Goal: Task Accomplishment & Management: Use online tool/utility

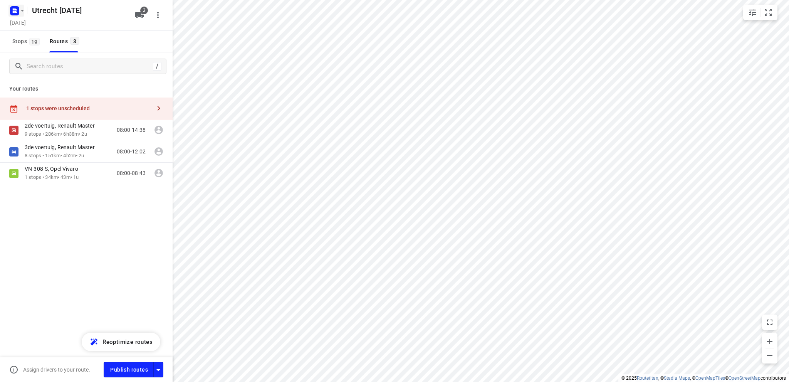
click at [11, 10] on rect "button" at bounding box center [14, 10] width 9 height 9
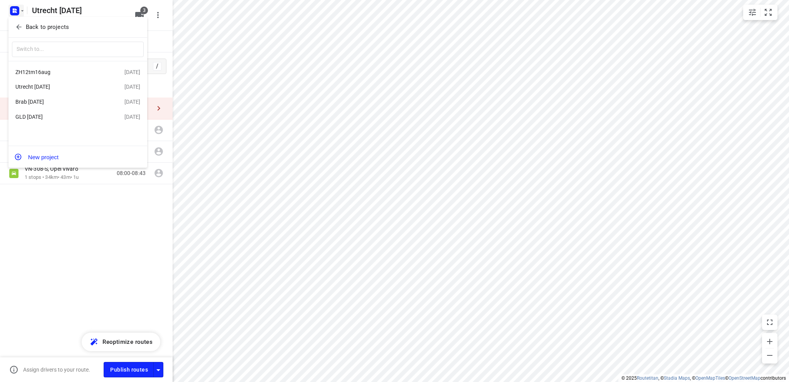
click at [32, 70] on div "ZH12tm16aug" at bounding box center [59, 72] width 89 height 6
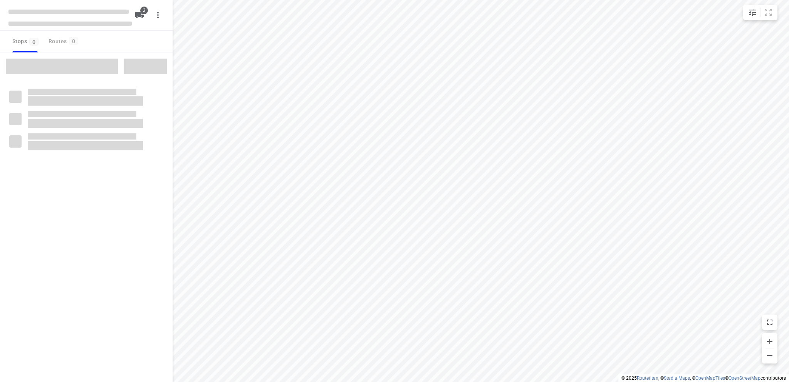
type input "distance"
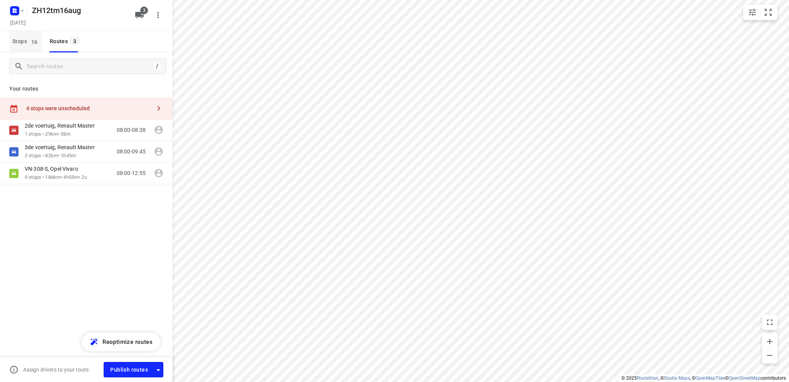
click at [19, 38] on span "Stops 16" at bounding box center [27, 42] width 30 height 10
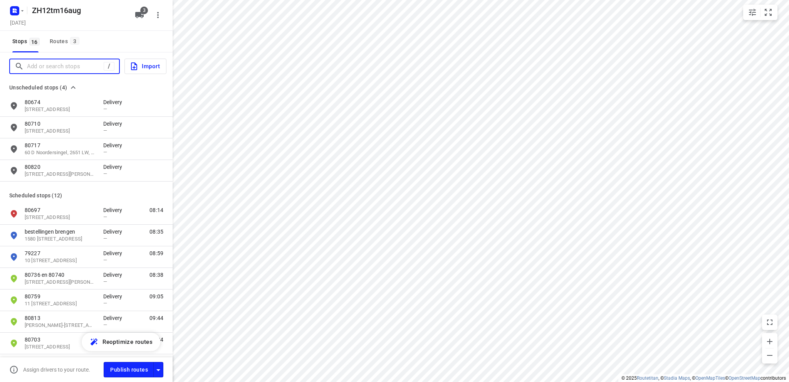
click at [55, 68] on input "Add or search stops" at bounding box center [65, 66] width 77 height 12
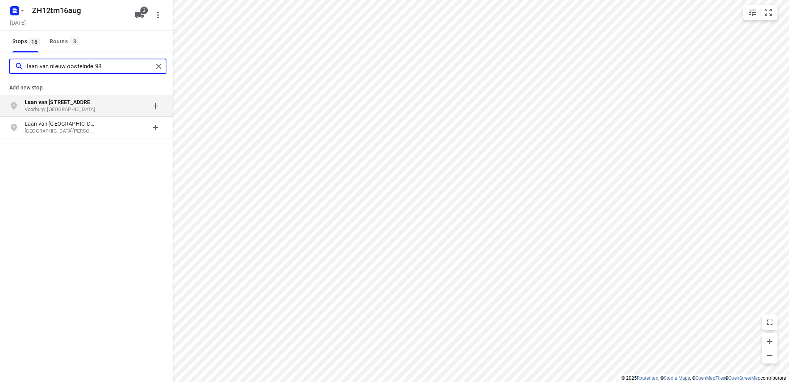
type input "laan van nieuw oosteinde 98"
click at [69, 107] on p "Voorburg, [GEOGRAPHIC_DATA]" at bounding box center [60, 109] width 71 height 7
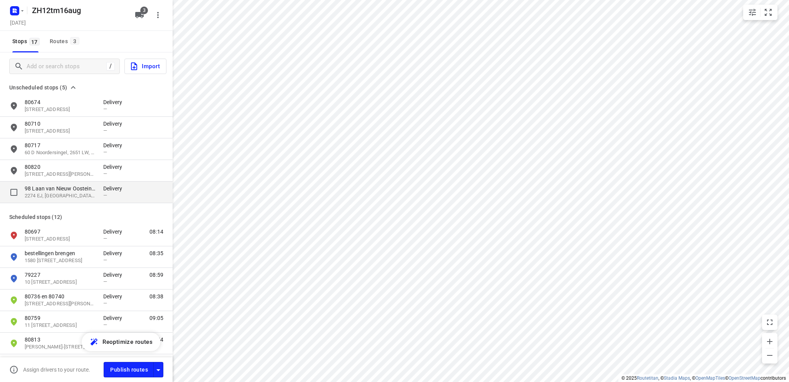
click at [54, 195] on p "2274 EJ, [GEOGRAPHIC_DATA], [GEOGRAPHIC_DATA]" at bounding box center [60, 195] width 71 height 7
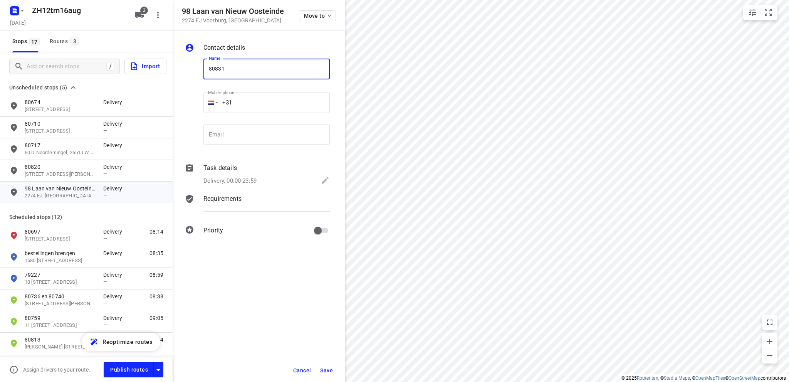
type input "80831"
click at [327, 178] on icon at bounding box center [324, 180] width 9 height 9
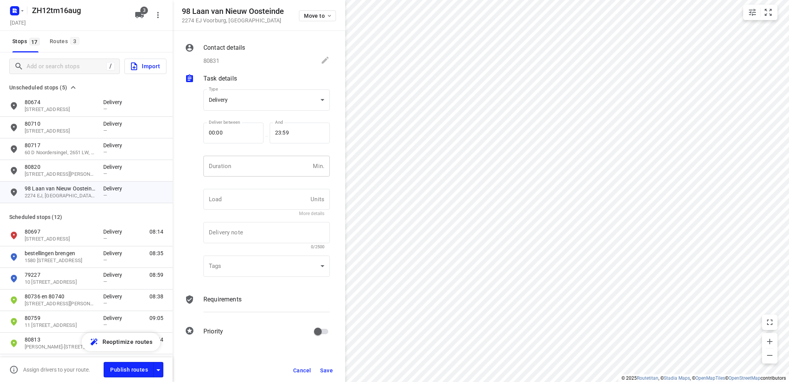
click at [224, 169] on input "number" at bounding box center [256, 166] width 106 height 21
type input "10"
click at [325, 368] on span "Save" at bounding box center [326, 370] width 13 height 6
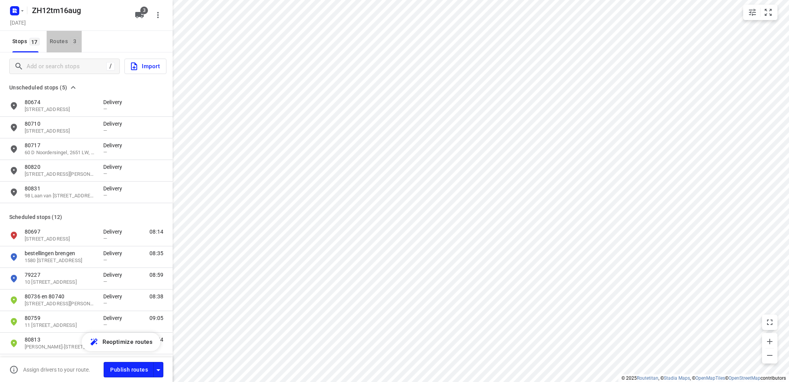
click at [57, 41] on div "Routes 3" at bounding box center [66, 42] width 32 height 10
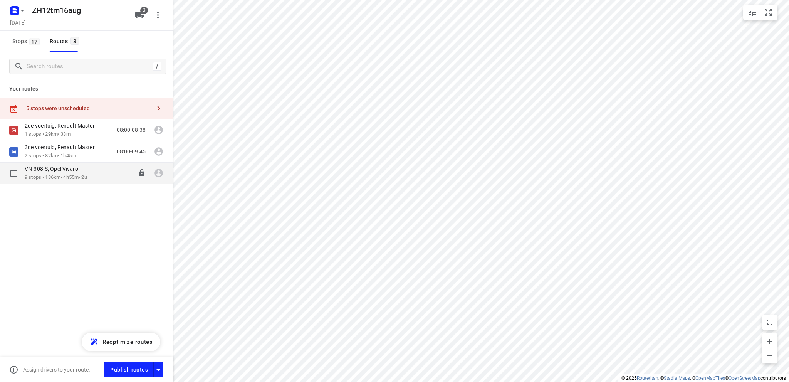
click at [52, 174] on p "9 stops • 186km • 4h55m • 2u" at bounding box center [56, 177] width 62 height 7
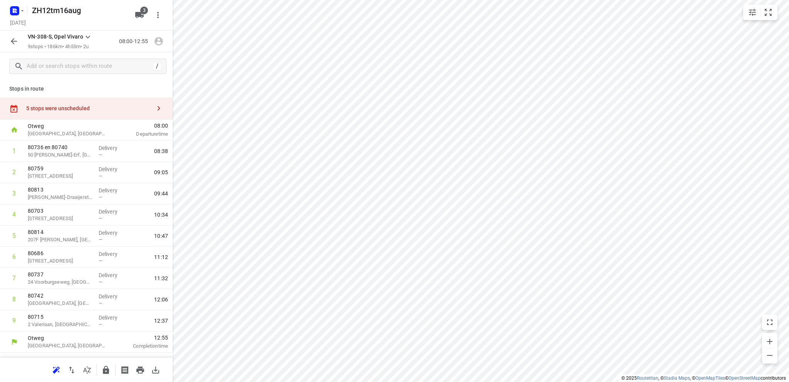
click at [71, 106] on div "5 stops were unscheduled" at bounding box center [88, 108] width 125 height 6
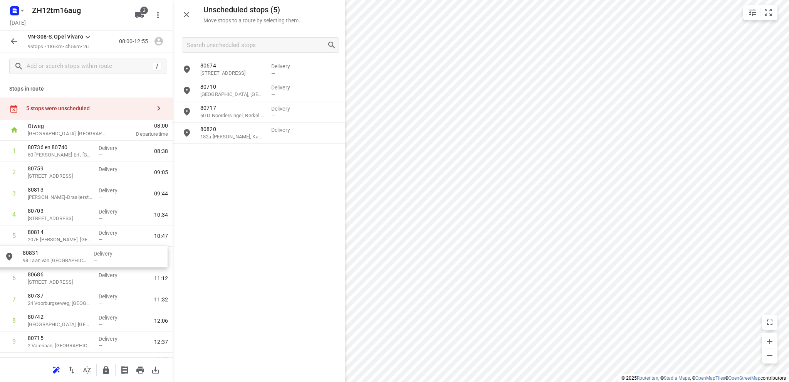
drag, startPoint x: 238, startPoint y: 156, endPoint x: 57, endPoint y: 259, distance: 207.6
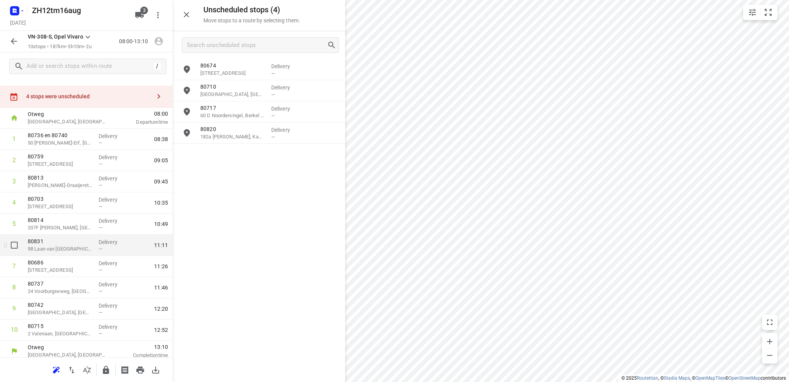
scroll to position [16, 0]
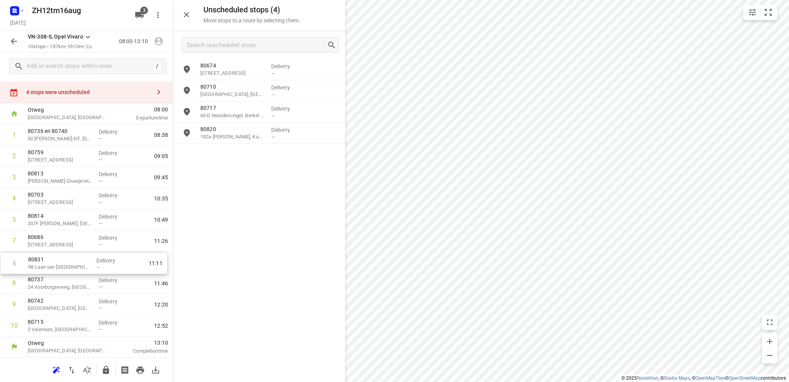
drag, startPoint x: 62, startPoint y: 241, endPoint x: 62, endPoint y: 267, distance: 25.4
click at [62, 267] on div "1 80736 en 80740 50 [PERSON_NAME]-[GEOGRAPHIC_DATA], [GEOGRAPHIC_DATA] Delivery…" at bounding box center [86, 230] width 173 height 212
drag, startPoint x: 62, startPoint y: 266, endPoint x: 64, endPoint y: 241, distance: 25.9
click at [64, 241] on div "1 80736 en 80740 50 [PERSON_NAME]-[GEOGRAPHIC_DATA], [GEOGRAPHIC_DATA] Delivery…" at bounding box center [86, 230] width 173 height 212
click at [11, 40] on icon "button" at bounding box center [13, 41] width 9 height 9
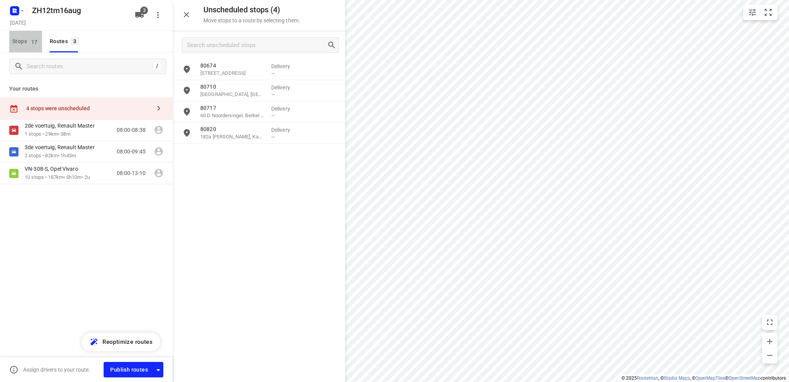
click at [18, 41] on span "Stops 17" at bounding box center [27, 42] width 30 height 10
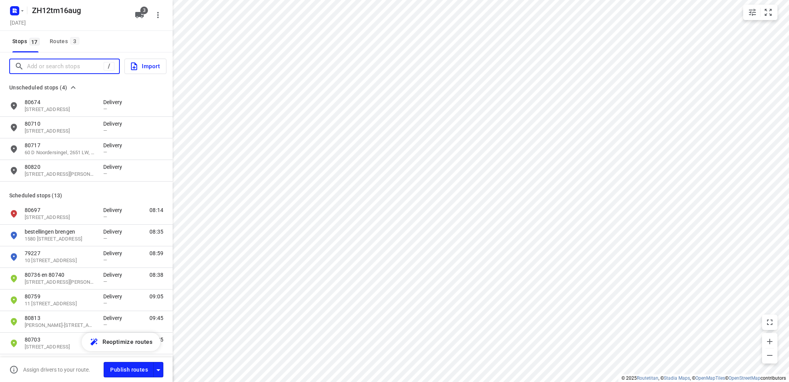
click at [40, 64] on input "Add or search stops" at bounding box center [65, 66] width 77 height 12
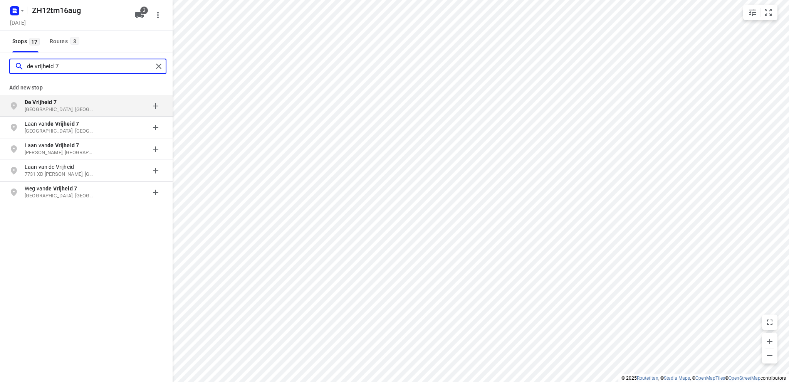
type input "de vrijheid 7"
click at [44, 107] on p "[GEOGRAPHIC_DATA], [GEOGRAPHIC_DATA]" at bounding box center [60, 109] width 71 height 7
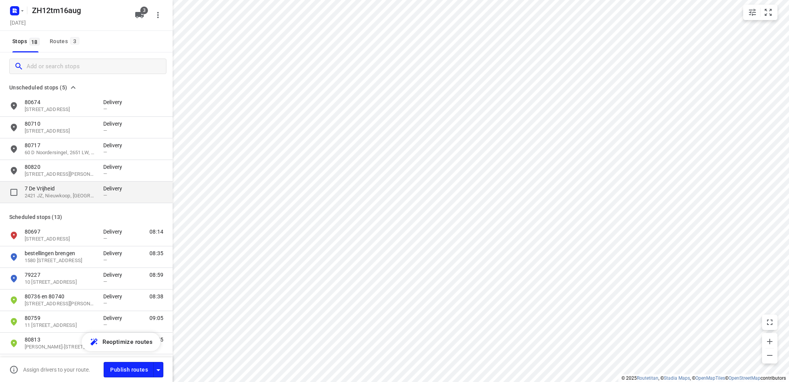
click at [49, 191] on p "7 De Vrijheid" at bounding box center [60, 188] width 71 height 8
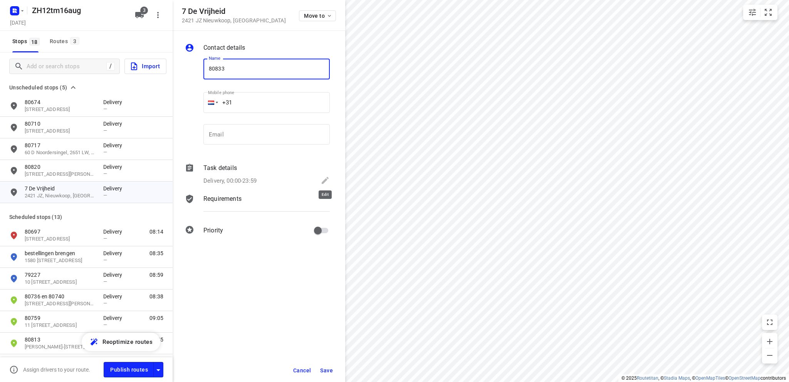
type input "80833"
click at [325, 179] on icon at bounding box center [325, 180] width 7 height 7
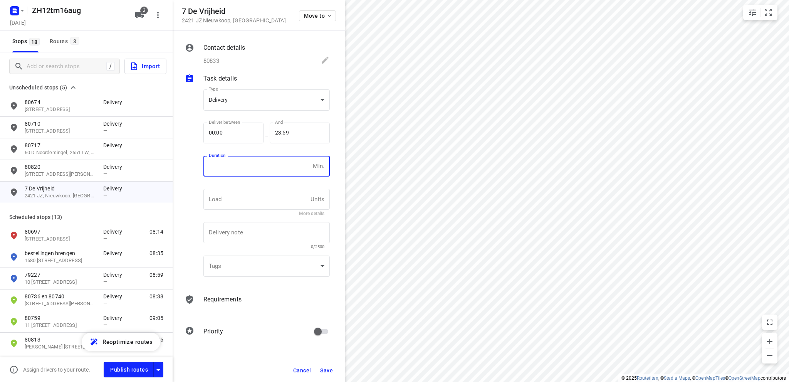
click at [247, 166] on input "number" at bounding box center [256, 166] width 106 height 21
type input "10"
click at [325, 368] on span "Save" at bounding box center [326, 370] width 13 height 6
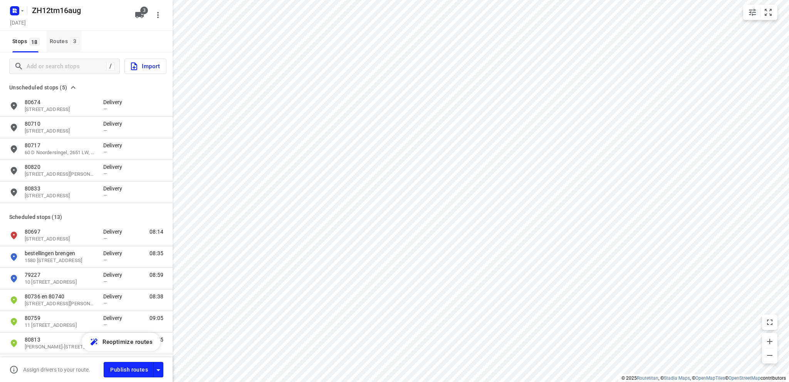
click at [60, 43] on div "Routes 3" at bounding box center [66, 42] width 32 height 10
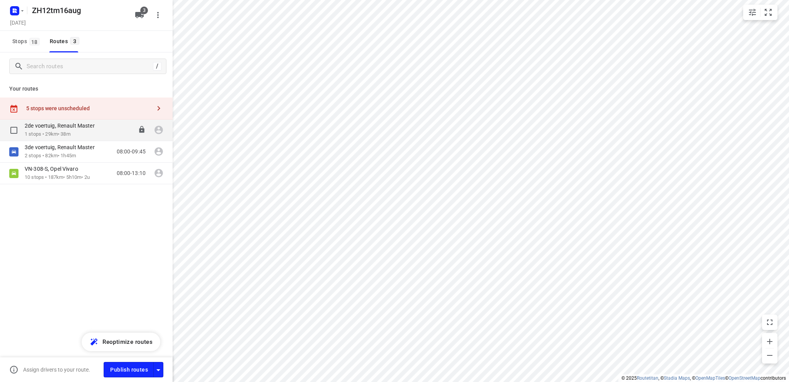
click at [47, 131] on p "1 stops • 29km • 38m" at bounding box center [64, 134] width 78 height 7
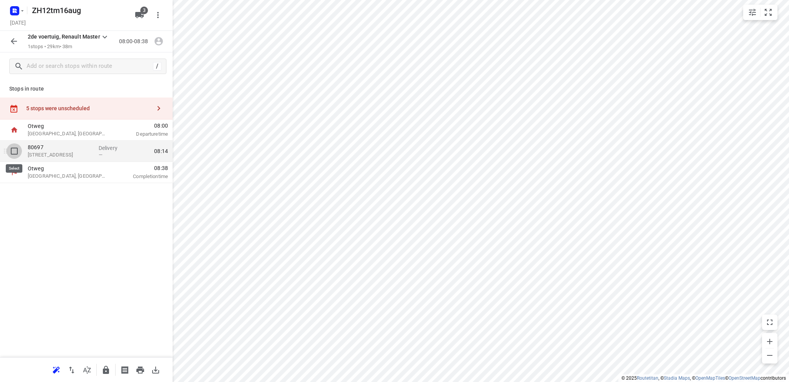
click at [14, 150] on input "checkbox" at bounding box center [14, 150] width 15 height 15
checkbox input "true"
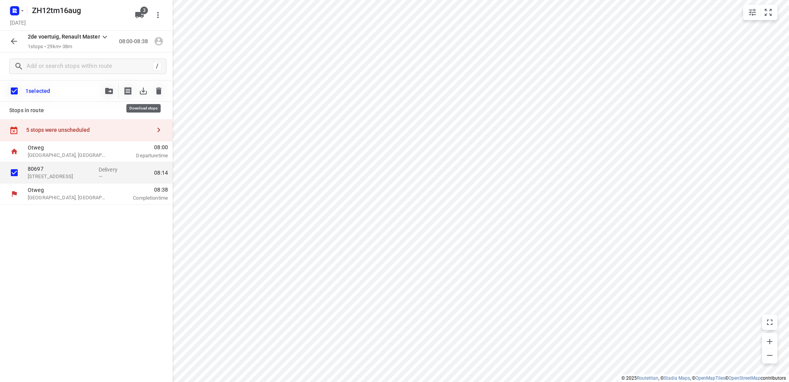
click at [144, 90] on icon "button" at bounding box center [143, 90] width 7 height 7
click at [109, 89] on icon "button" at bounding box center [109, 91] width 8 height 6
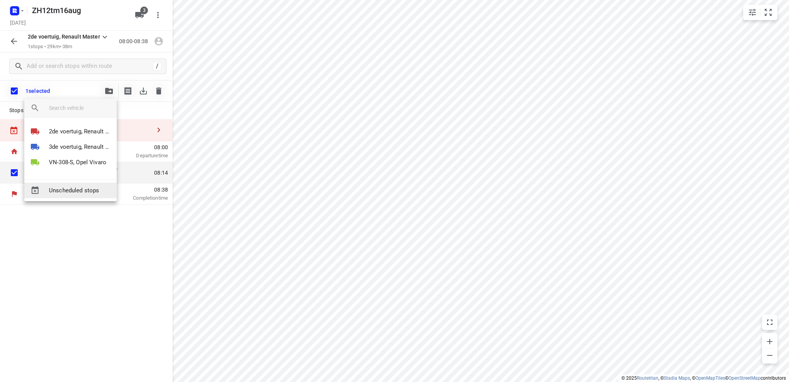
click at [74, 188] on span "Unscheduled stops" at bounding box center [80, 190] width 62 height 9
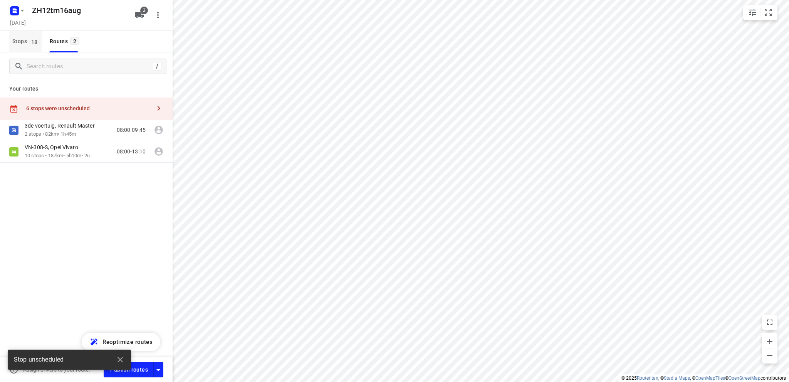
click at [22, 40] on span "Stops 18" at bounding box center [27, 42] width 30 height 10
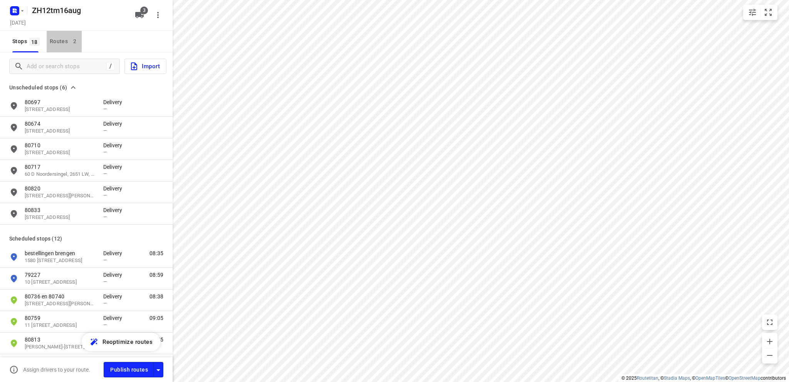
click at [59, 38] on div "Routes 2" at bounding box center [66, 42] width 32 height 10
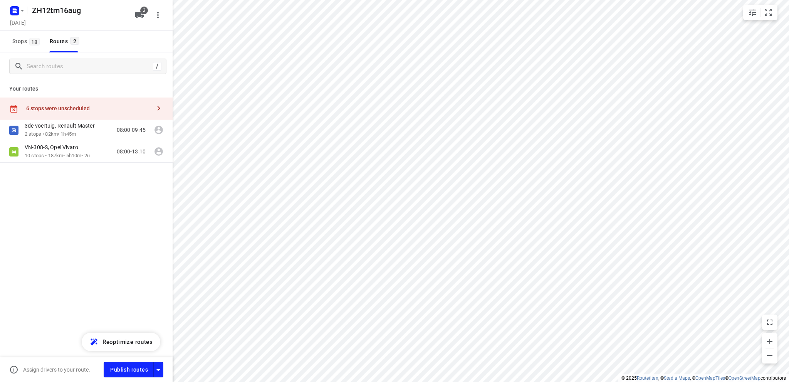
click at [68, 106] on div "6 stops were unscheduled" at bounding box center [88, 108] width 125 height 6
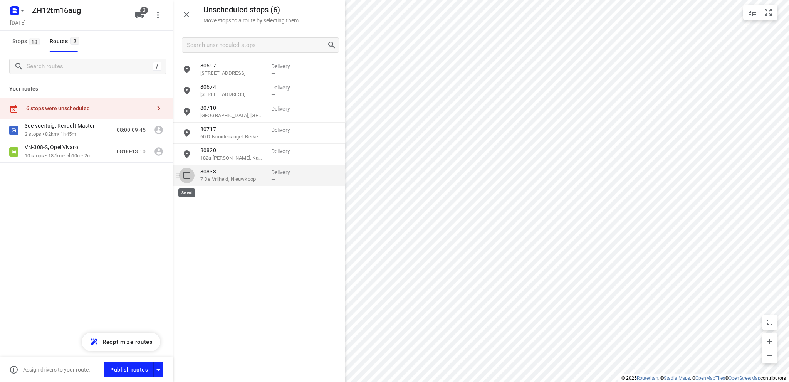
click at [186, 174] on input "grid" at bounding box center [186, 174] width 15 height 15
checkbox input "true"
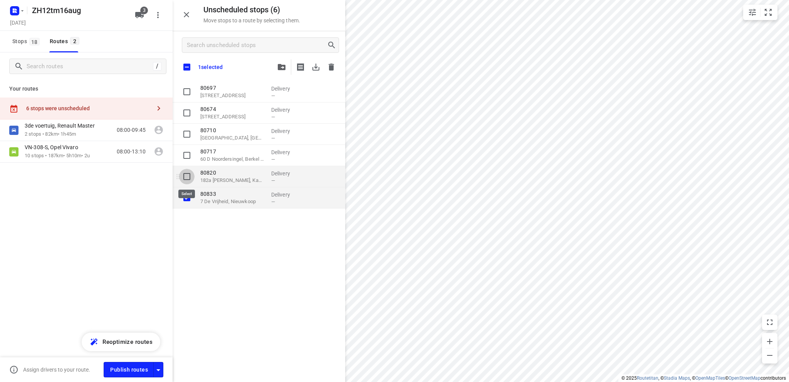
click at [181, 176] on input "grid" at bounding box center [186, 176] width 15 height 15
checkbox input "true"
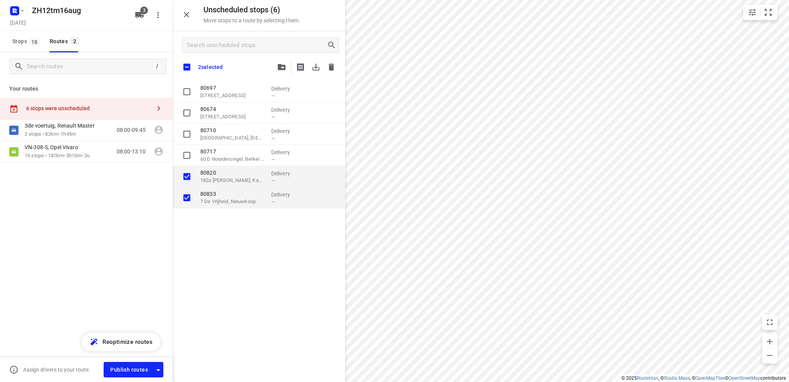
checkbox input "true"
click at [282, 65] on icon "button" at bounding box center [282, 67] width 8 height 6
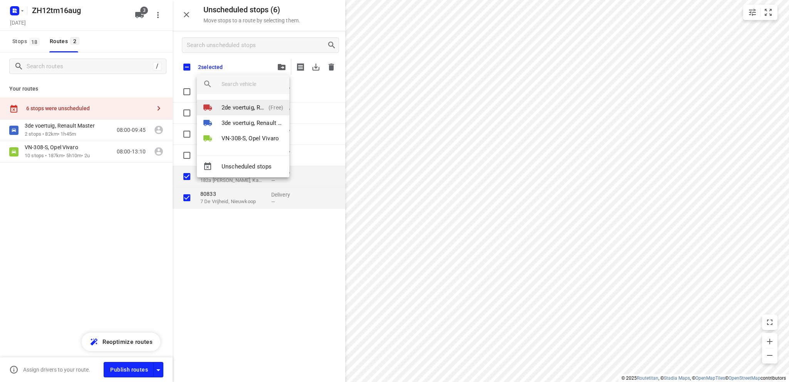
click at [242, 106] on p "2de voertuig, Renault Master" at bounding box center [243, 107] width 44 height 9
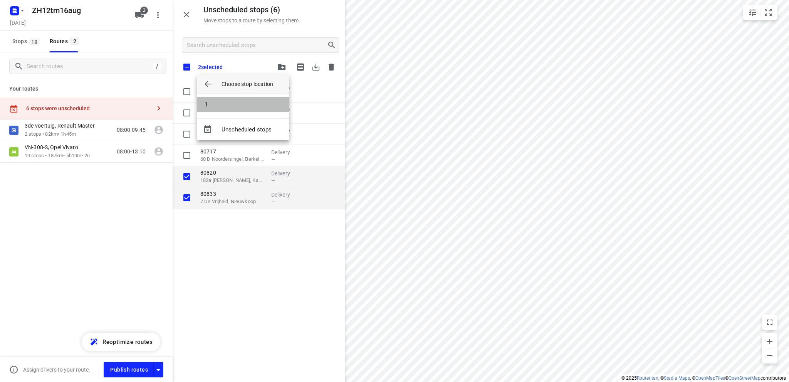
click at [242, 106] on li "1" at bounding box center [243, 104] width 92 height 15
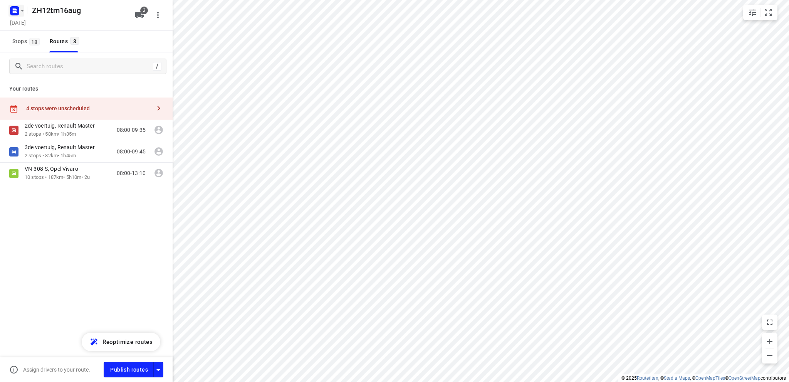
click at [15, 10] on rect "button" at bounding box center [14, 10] width 9 height 9
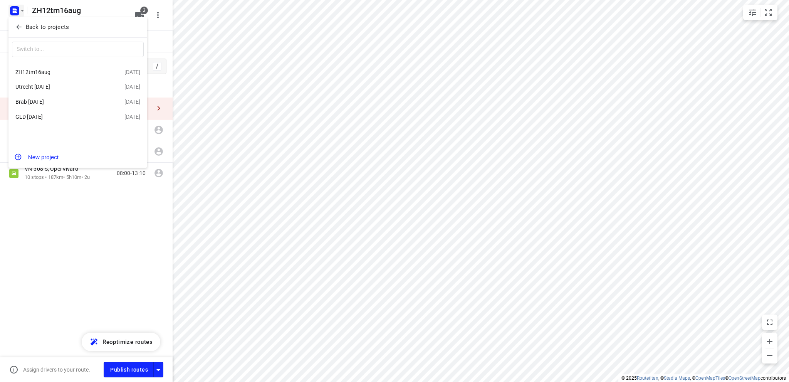
click at [39, 119] on div "GLD [DATE]" at bounding box center [59, 117] width 89 height 6
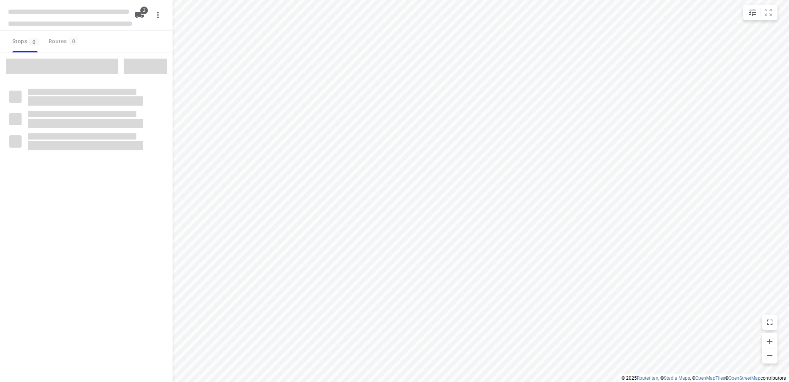
type input "distance"
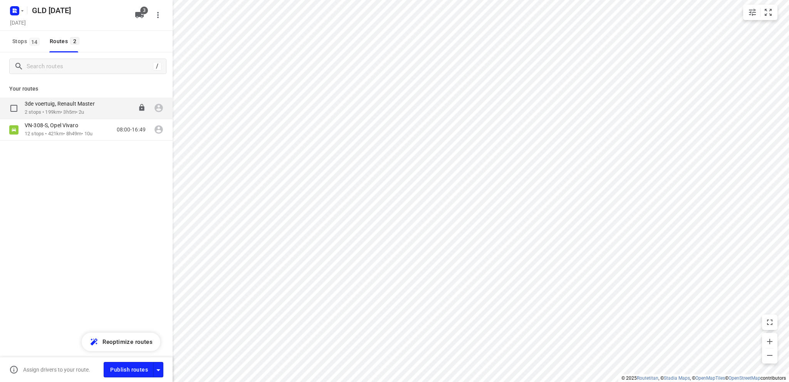
click at [45, 109] on p "2 stops • 199km • 3h5m • 2u" at bounding box center [64, 112] width 78 height 7
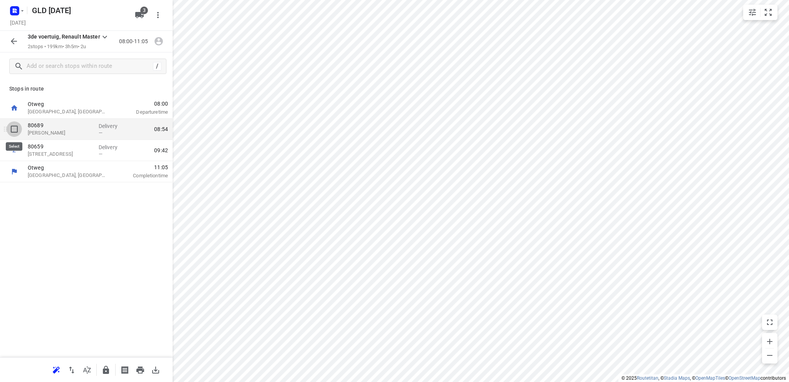
drag, startPoint x: 13, startPoint y: 126, endPoint x: 21, endPoint y: 129, distance: 8.3
click at [13, 125] on input "checkbox" at bounding box center [14, 128] width 15 height 15
checkbox input "true"
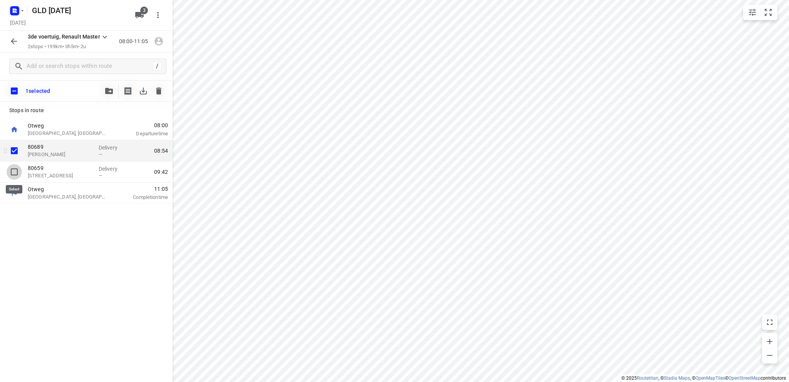
drag, startPoint x: 13, startPoint y: 169, endPoint x: 28, endPoint y: 154, distance: 21.0
click at [13, 169] on input "checkbox" at bounding box center [14, 171] width 15 height 15
checkbox input "true"
click at [109, 88] on icon "button" at bounding box center [109, 91] width 8 height 6
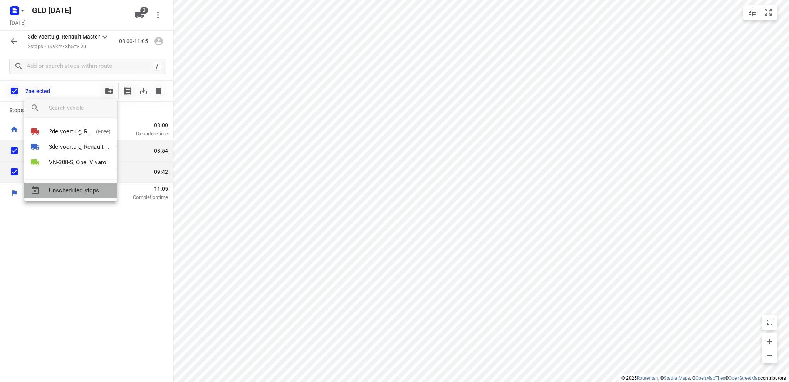
click at [82, 187] on span "Unscheduled stops" at bounding box center [80, 190] width 62 height 9
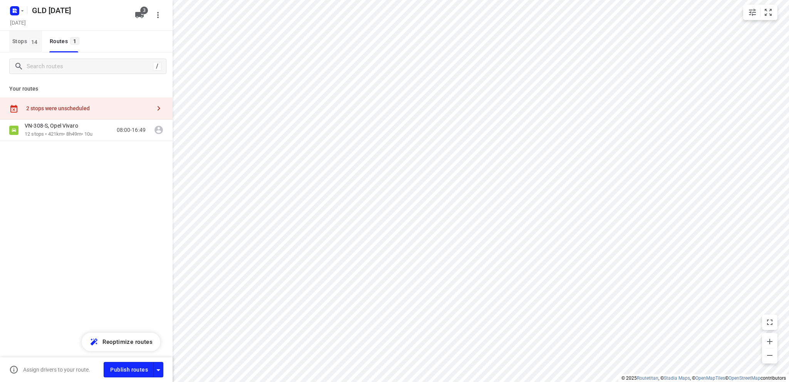
click at [19, 40] on span "Stops 14" at bounding box center [27, 42] width 30 height 10
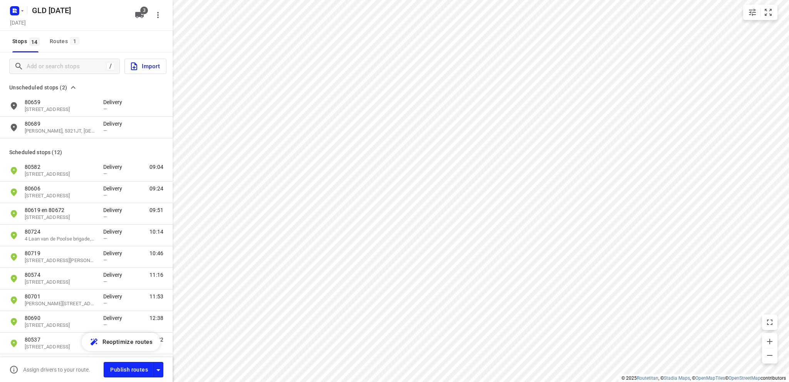
click at [150, 64] on span "Import" at bounding box center [144, 66] width 30 height 10
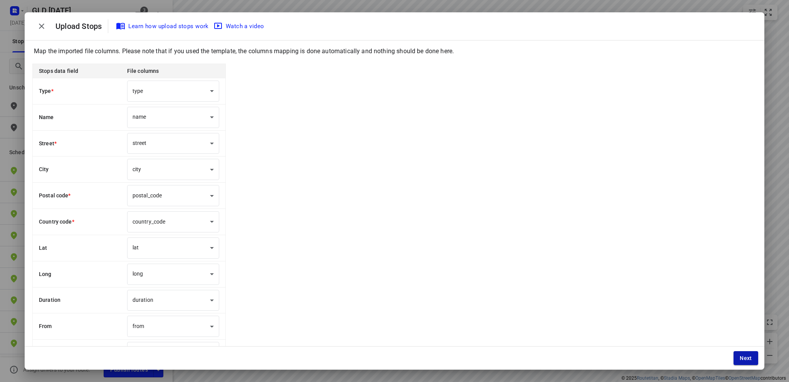
click at [743, 355] on span "Next" at bounding box center [745, 358] width 12 height 6
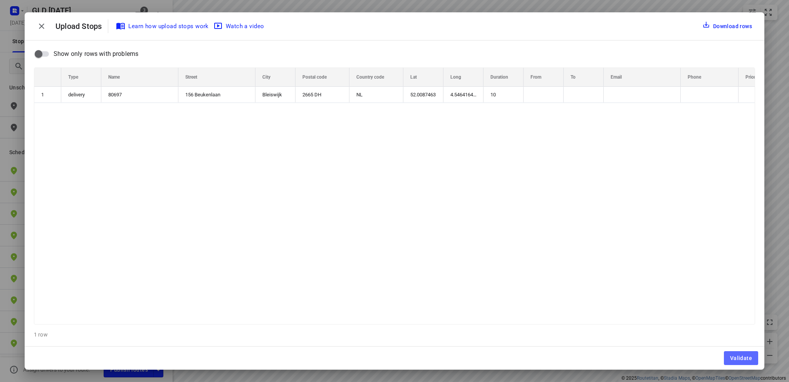
click at [743, 355] on span "Validate" at bounding box center [741, 358] width 22 height 6
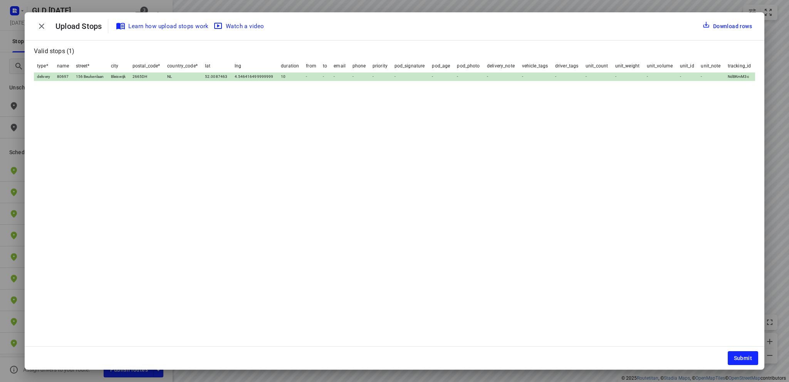
click at [743, 355] on span "Submit" at bounding box center [743, 358] width 18 height 6
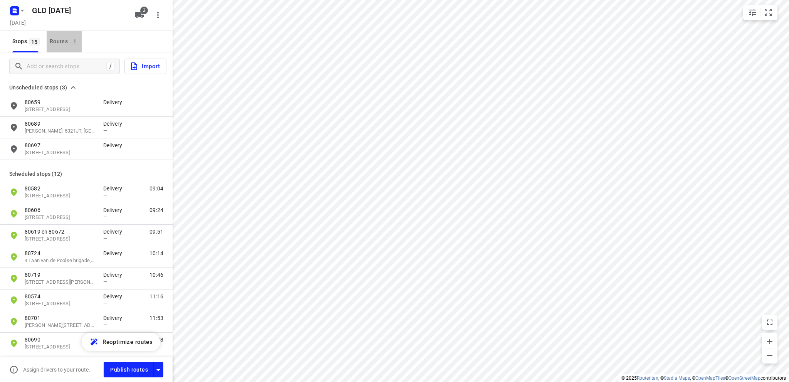
click at [59, 38] on div "Routes 1" at bounding box center [66, 42] width 32 height 10
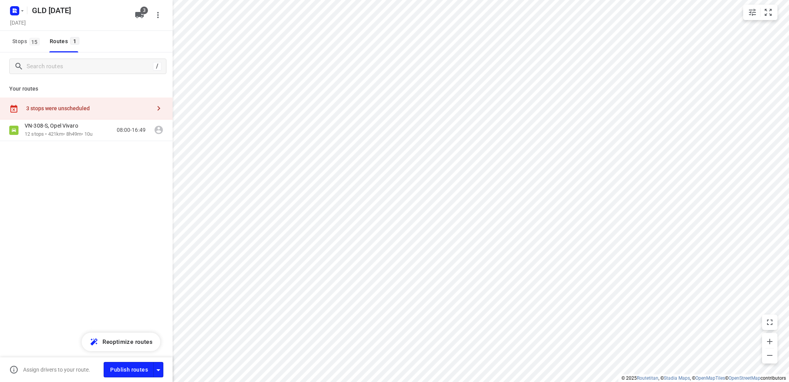
click at [66, 107] on div "3 stops were unscheduled" at bounding box center [88, 108] width 125 height 6
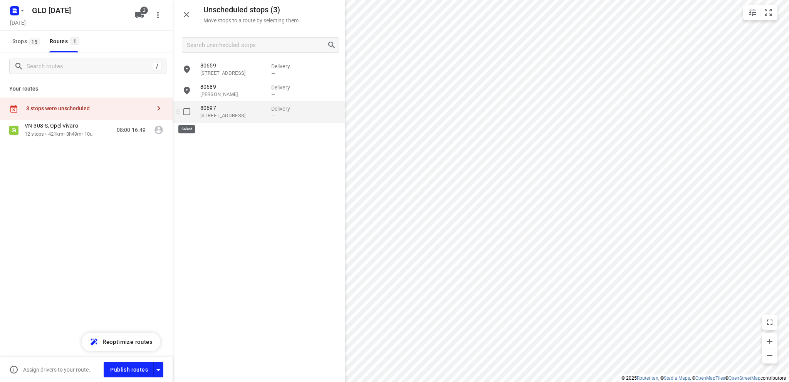
click at [186, 111] on input "grid" at bounding box center [186, 111] width 15 height 15
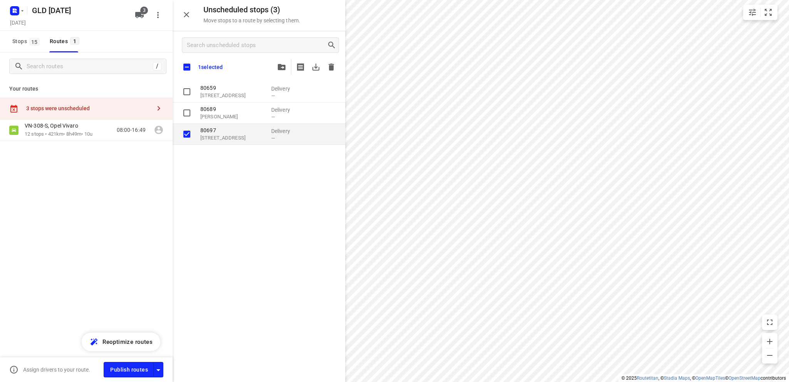
checkbox input "true"
click at [282, 66] on icon "button" at bounding box center [282, 67] width 8 height 6
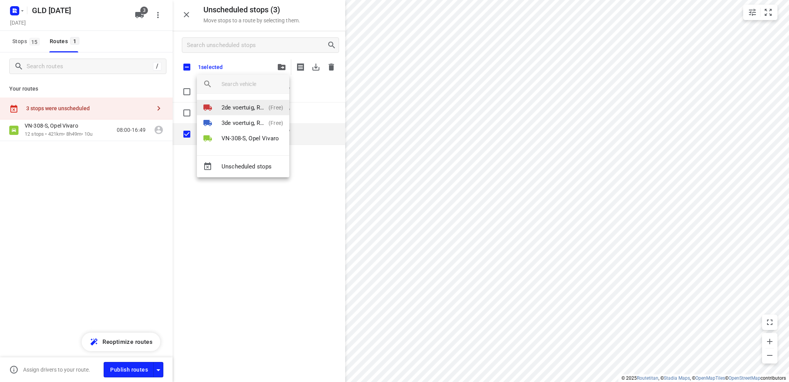
click at [242, 105] on p "2de voertuig, Renault Master" at bounding box center [243, 107] width 44 height 9
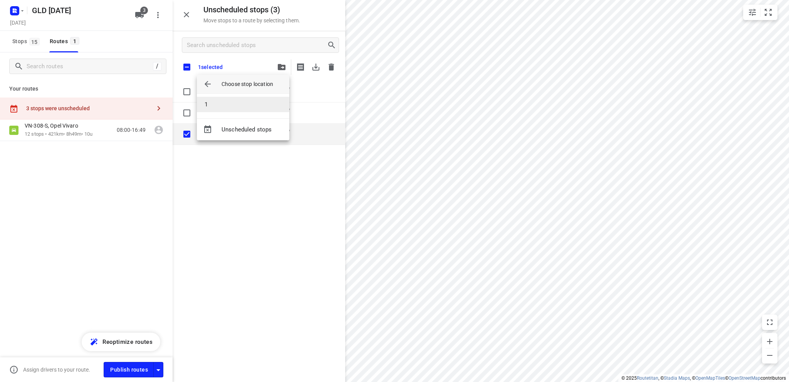
click at [243, 103] on li "1" at bounding box center [243, 104] width 92 height 15
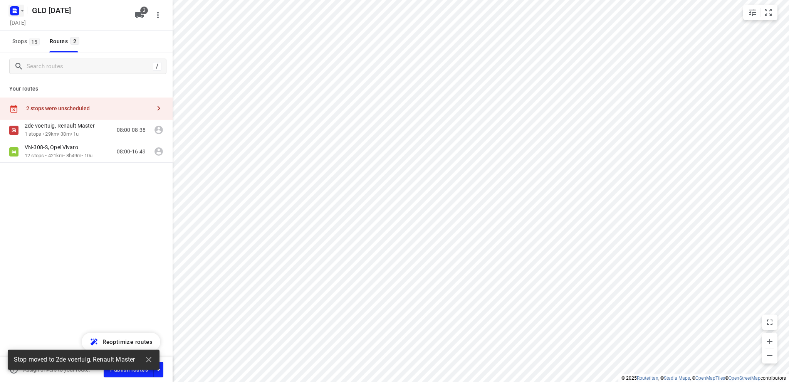
click at [14, 10] on rect "button" at bounding box center [14, 10] width 9 height 9
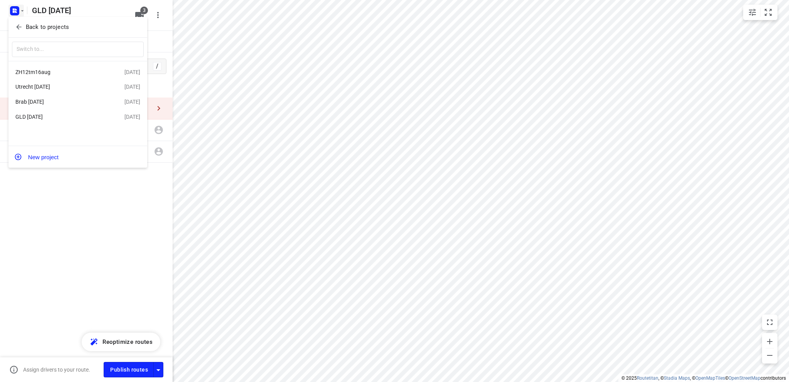
click at [46, 85] on div "Utrecht [DATE]" at bounding box center [59, 87] width 89 height 6
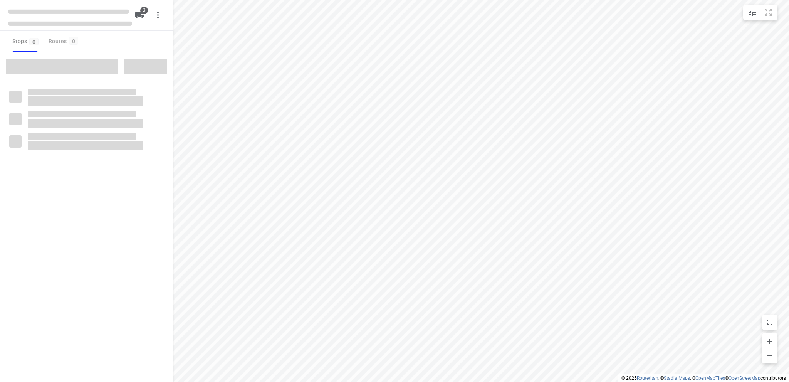
type input "distance"
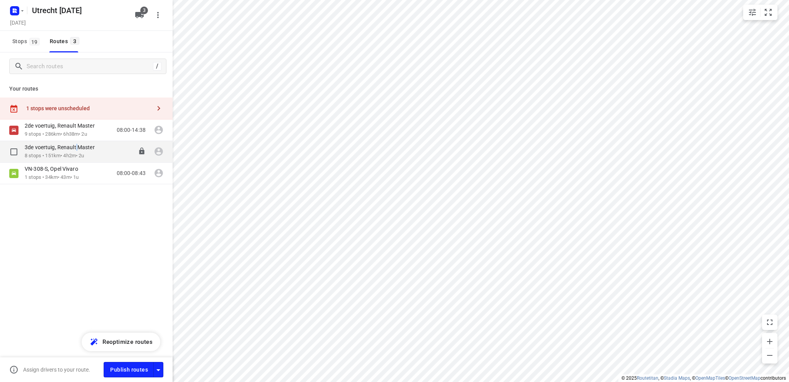
click at [80, 150] on div "3de voertuig, Renault Master" at bounding box center [64, 148] width 78 height 8
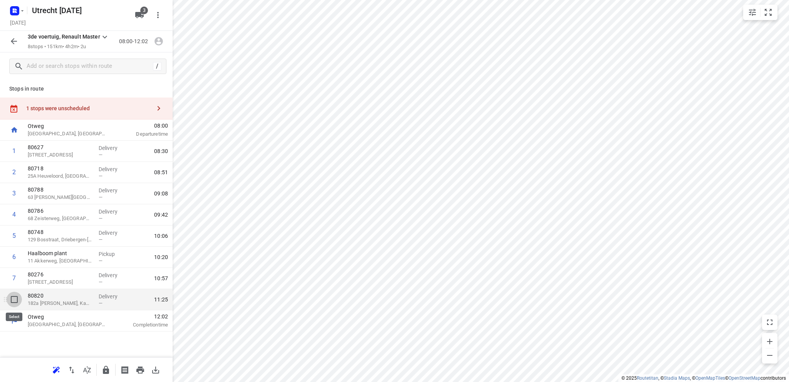
click at [14, 299] on input "checkbox" at bounding box center [14, 298] width 15 height 15
checkbox input "true"
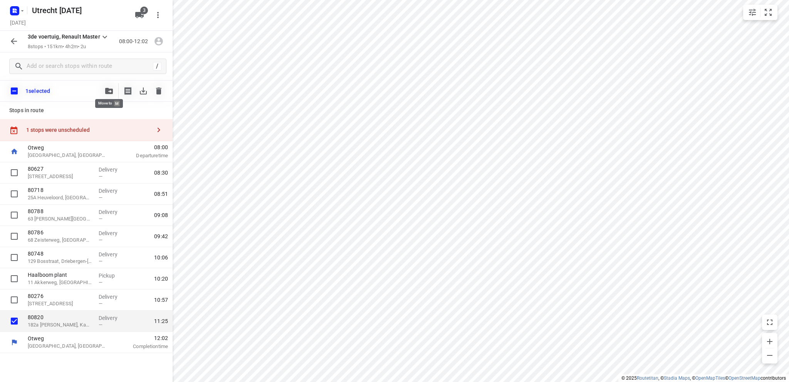
click at [110, 89] on icon "button" at bounding box center [109, 91] width 8 height 6
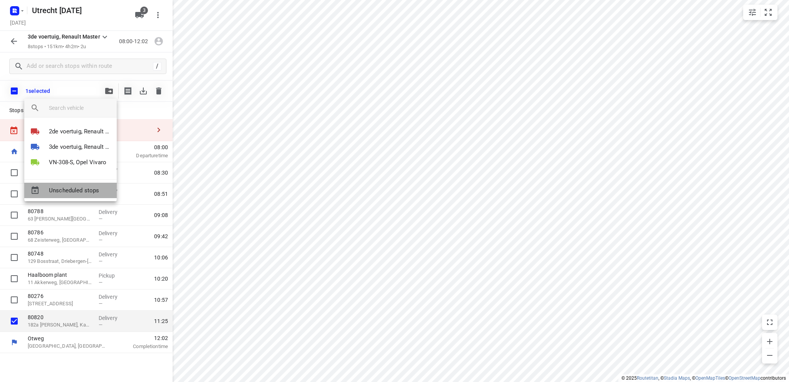
click at [86, 188] on span "Unscheduled stops" at bounding box center [80, 190] width 62 height 9
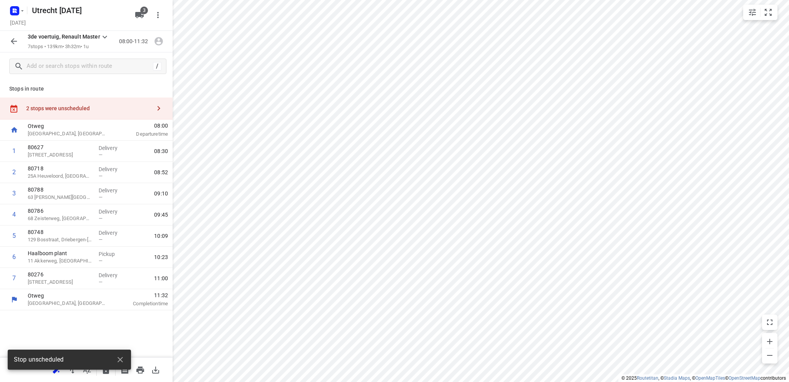
click at [10, 38] on icon "button" at bounding box center [13, 41] width 9 height 9
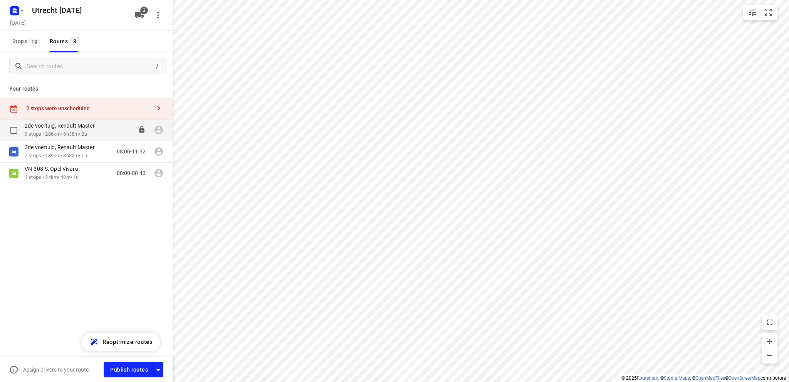
click at [48, 126] on p "2de voertuig, Renault Master" at bounding box center [62, 125] width 75 height 7
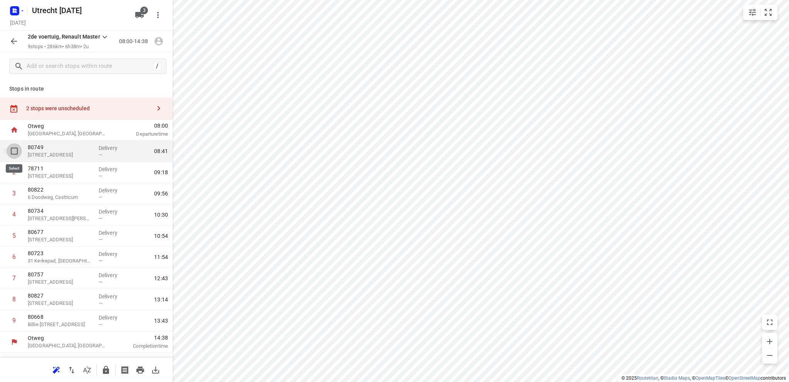
click at [15, 150] on input "checkbox" at bounding box center [14, 150] width 15 height 15
checkbox input "true"
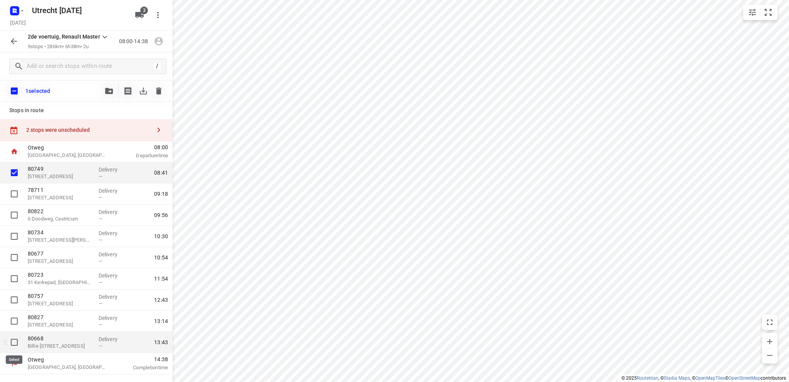
drag, startPoint x: 14, startPoint y: 342, endPoint x: 18, endPoint y: 336, distance: 6.6
click at [16, 338] on input "checkbox" at bounding box center [14, 341] width 15 height 15
checkbox input "true"
click at [143, 92] on icon "button" at bounding box center [143, 90] width 7 height 7
click at [107, 88] on icon "button" at bounding box center [109, 91] width 8 height 6
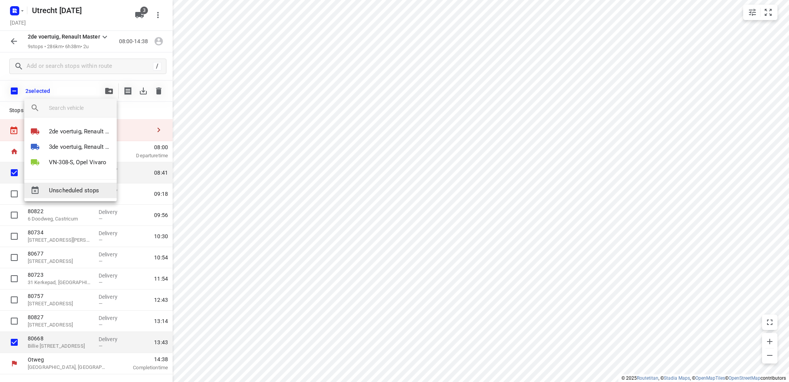
click at [79, 188] on span "Unscheduled stops" at bounding box center [80, 190] width 62 height 9
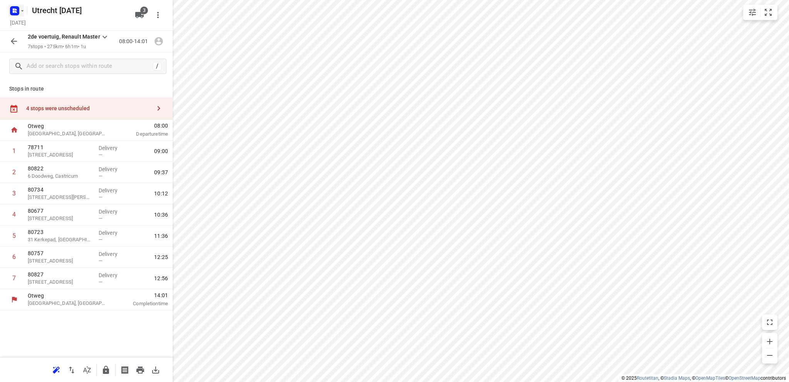
click at [15, 8] on rect "button" at bounding box center [14, 10] width 9 height 9
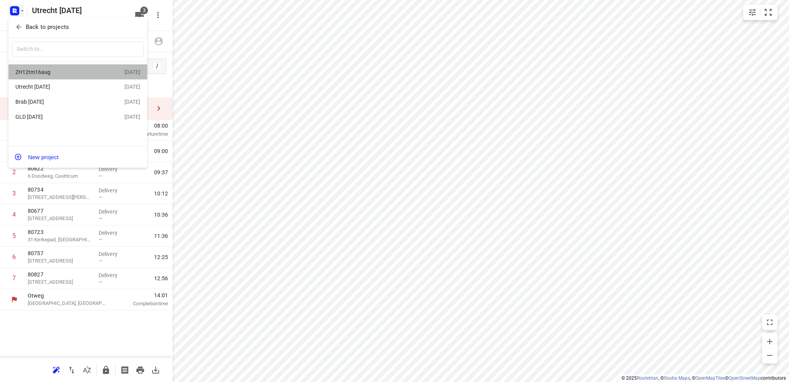
click at [47, 69] on div "ZH12tm16aug" at bounding box center [59, 72] width 89 height 6
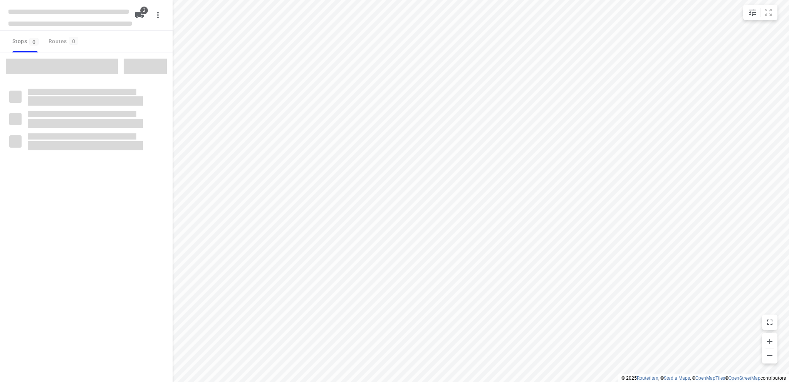
type input "distance"
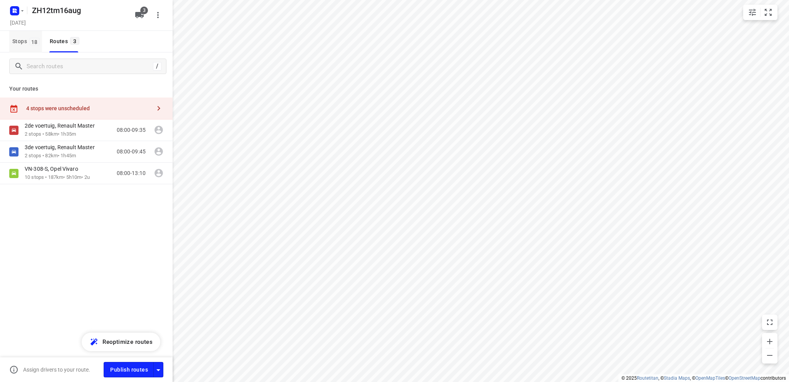
click at [20, 40] on span "Stops 18" at bounding box center [27, 42] width 30 height 10
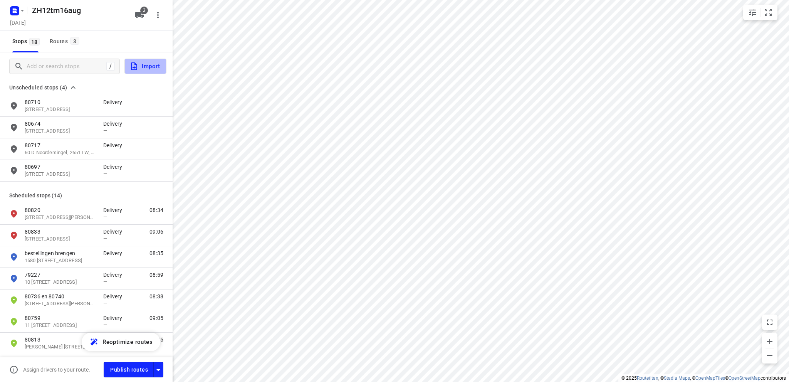
click at [134, 62] on icon "button" at bounding box center [133, 66] width 9 height 9
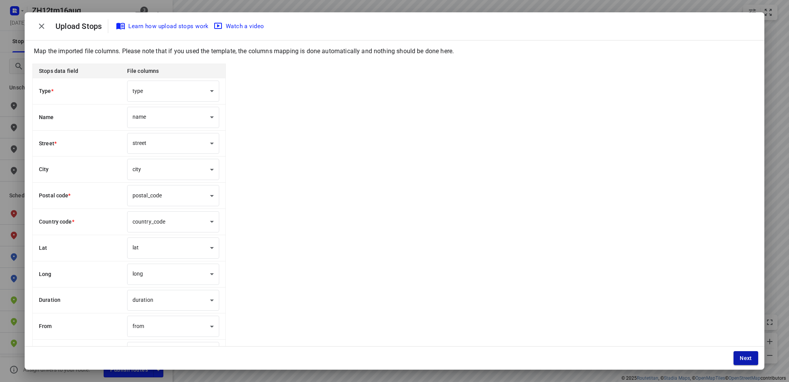
click at [743, 355] on span "Next" at bounding box center [745, 358] width 12 height 6
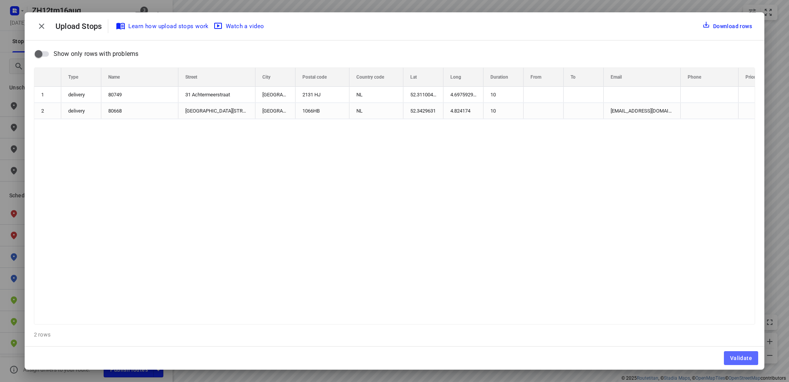
click at [743, 355] on span "Validate" at bounding box center [741, 358] width 22 height 6
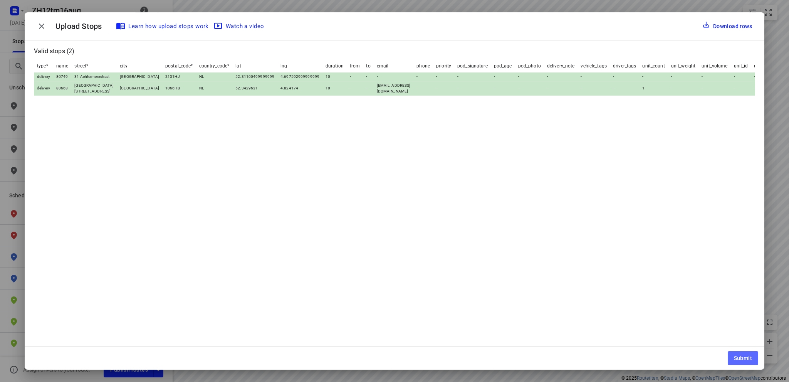
click at [743, 355] on span "Submit" at bounding box center [743, 358] width 18 height 6
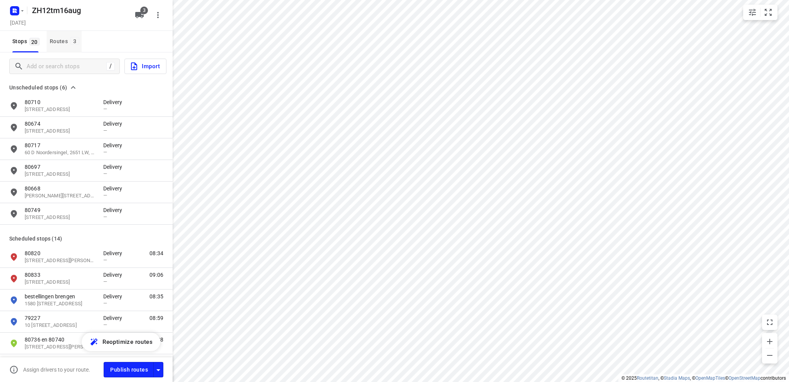
click at [60, 37] on div "Routes 3" at bounding box center [66, 42] width 32 height 10
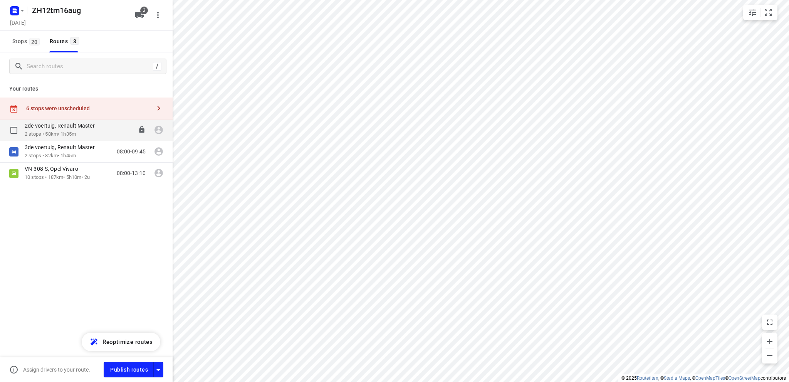
click at [75, 131] on p "2 stops • 58km • 1h35m" at bounding box center [64, 134] width 78 height 7
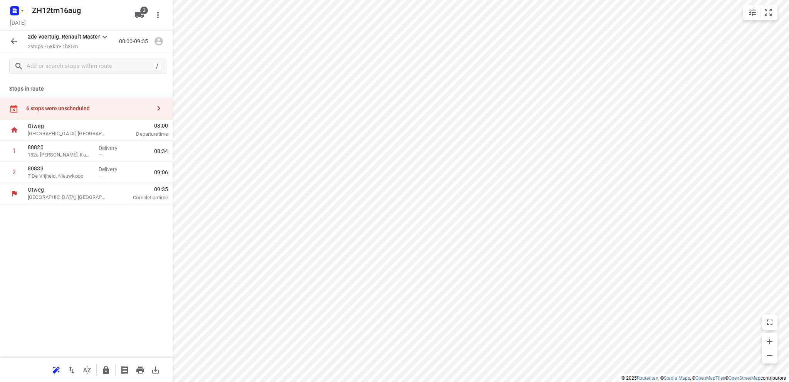
click at [70, 102] on div "6 stops were unscheduled" at bounding box center [86, 108] width 173 height 22
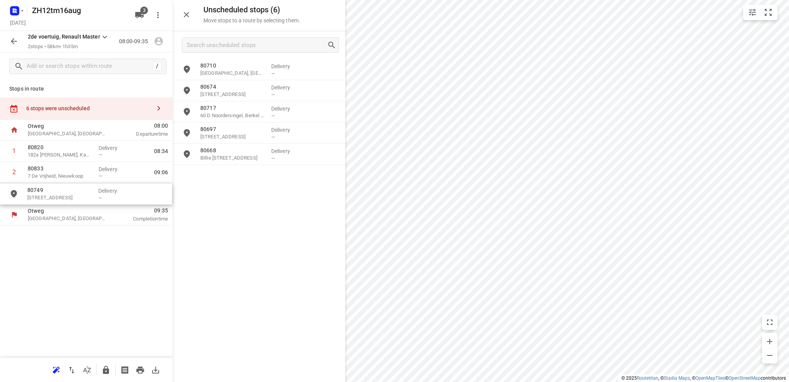
drag, startPoint x: 233, startPoint y: 183, endPoint x: 58, endPoint y: 201, distance: 176.2
drag, startPoint x: 235, startPoint y: 159, endPoint x: 60, endPoint y: 196, distance: 178.7
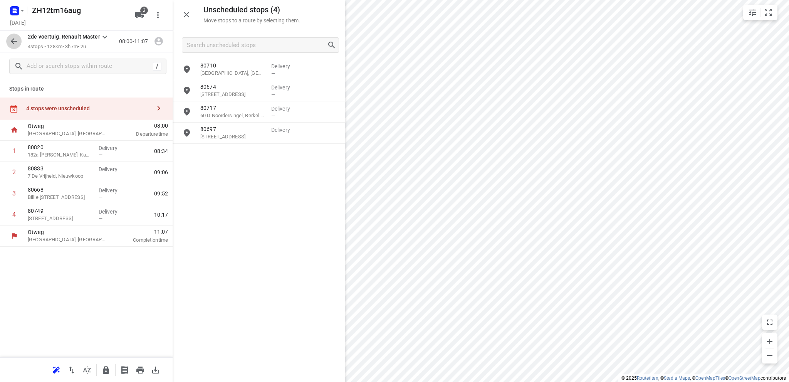
click at [12, 38] on icon "button" at bounding box center [13, 41] width 9 height 9
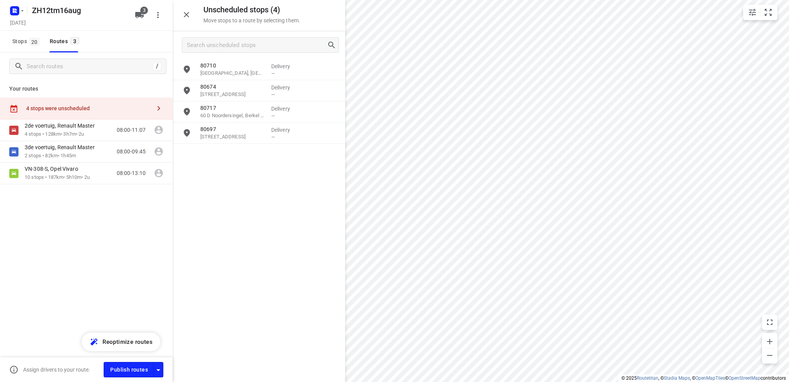
click at [55, 188] on div "2de voertuig, Renault Master 4 stops • 128km • 3h7m • 2u 08:00-11:07 3de voertu…" at bounding box center [86, 178] width 173 height 119
click at [62, 169] on p "VN-308-S, Opel Vivaro" at bounding box center [54, 168] width 58 height 7
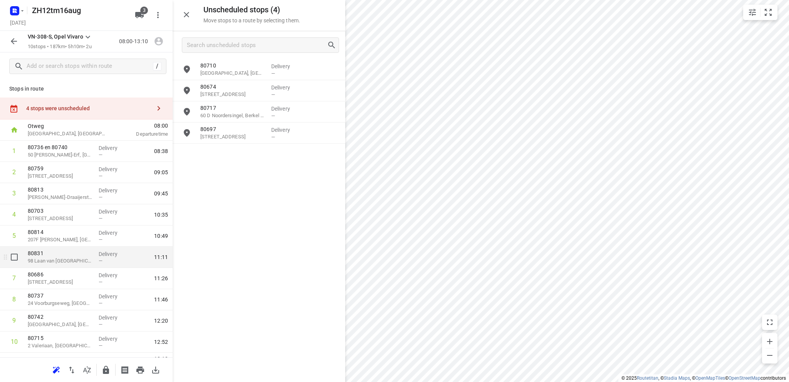
scroll to position [16, 0]
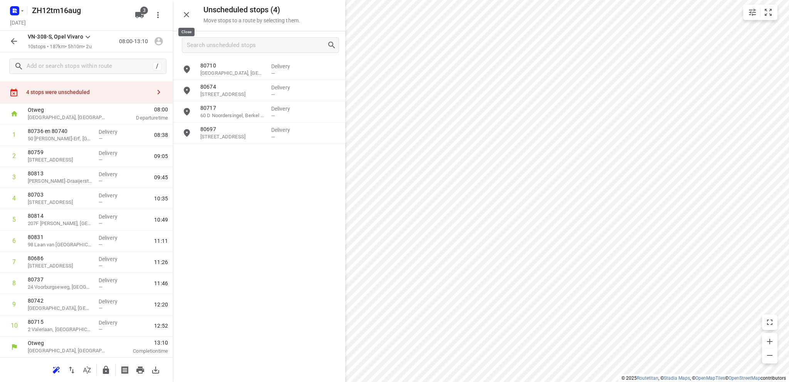
click at [186, 13] on icon "button" at bounding box center [186, 14] width 5 height 5
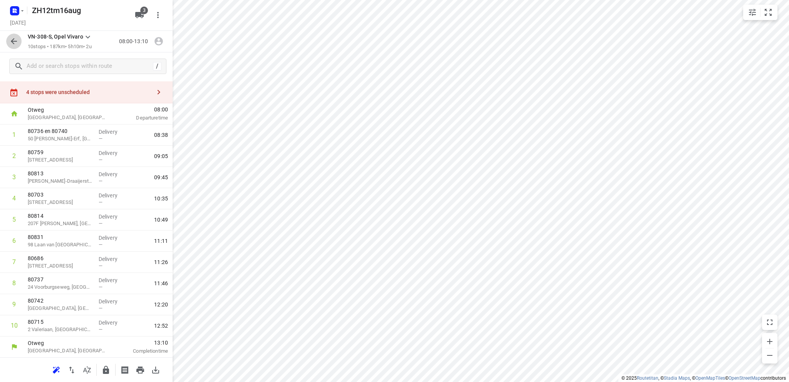
click at [14, 42] on icon "button" at bounding box center [13, 41] width 9 height 9
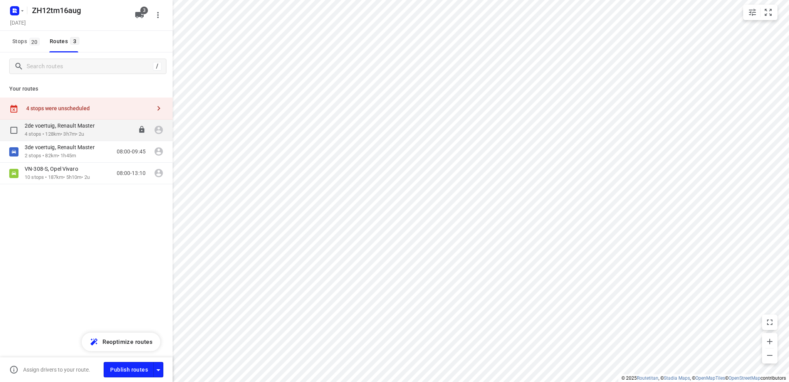
click at [57, 129] on div "2de voertuig, Renault Master" at bounding box center [64, 126] width 78 height 8
